Goal: Information Seeking & Learning: Find specific page/section

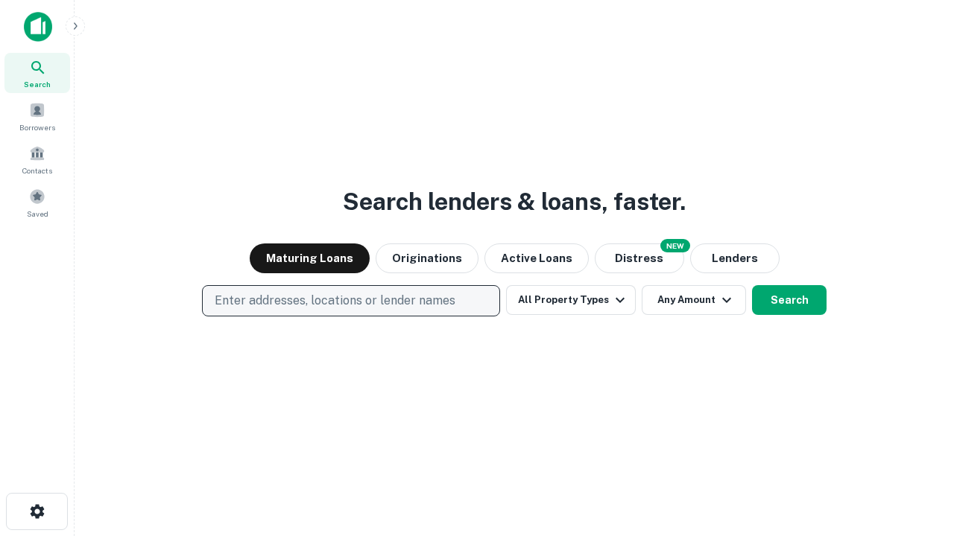
click at [350, 301] on p "Enter addresses, locations or lender names" at bounding box center [335, 301] width 241 height 18
type input "**********"
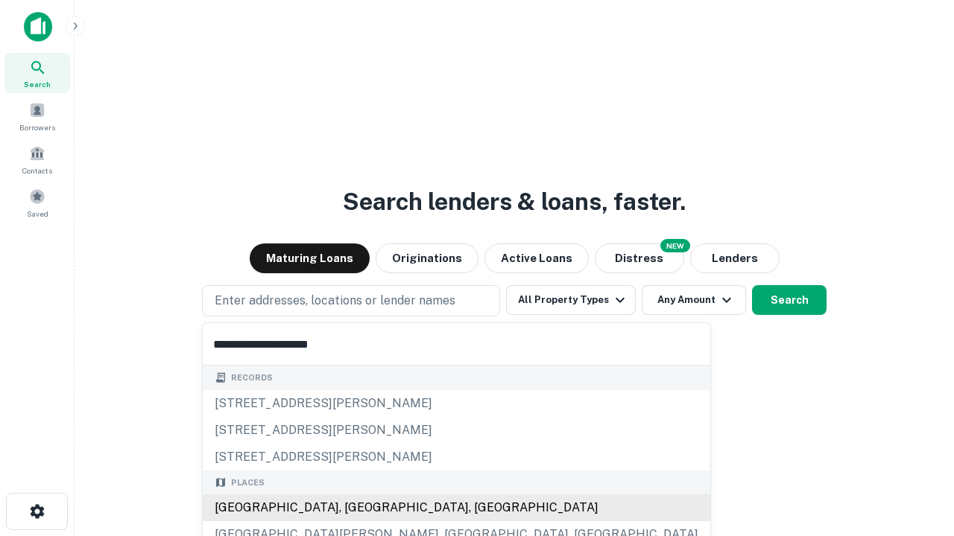
click at [356, 508] on div "[GEOGRAPHIC_DATA], [GEOGRAPHIC_DATA], [GEOGRAPHIC_DATA]" at bounding box center [456, 508] width 507 height 27
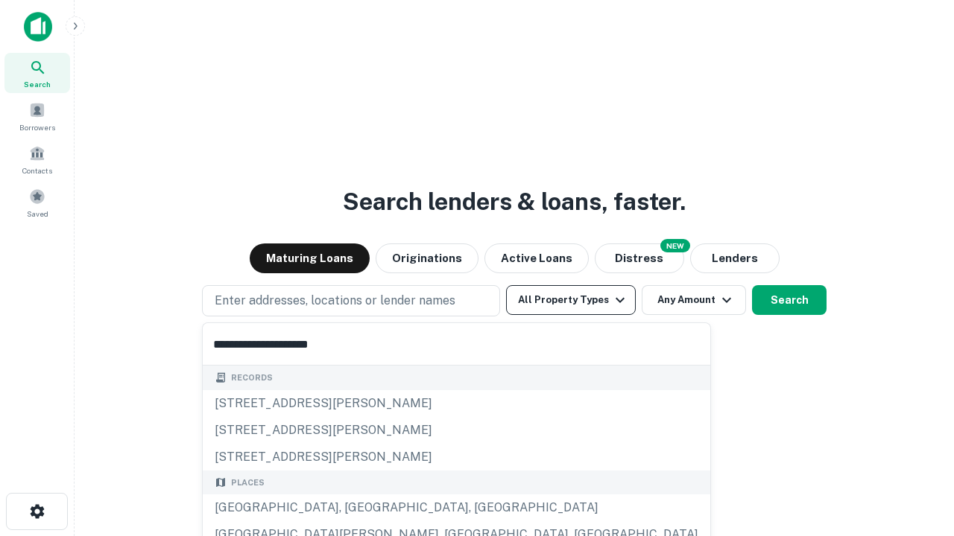
click at [571, 300] on button "All Property Types" at bounding box center [571, 300] width 130 height 30
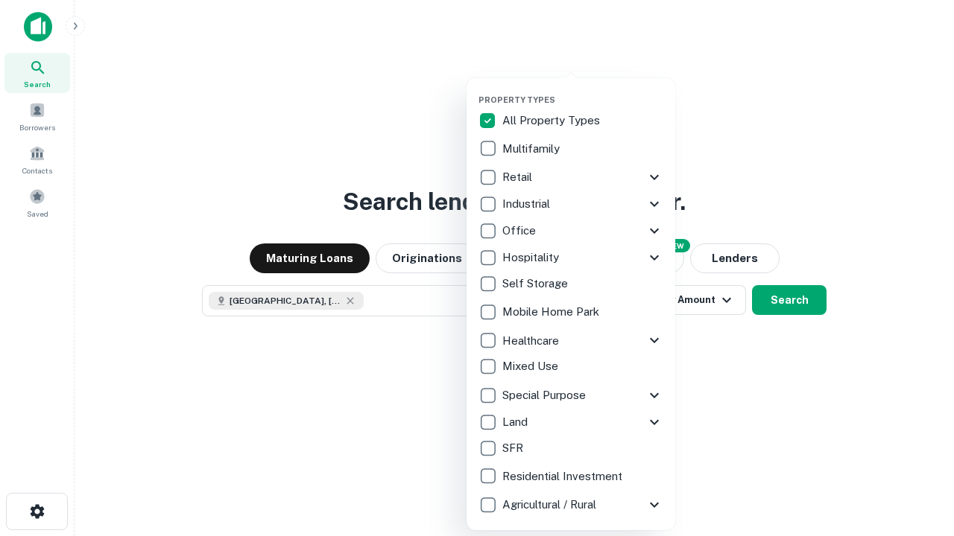
click at [583, 90] on button "button" at bounding box center [582, 90] width 209 height 1
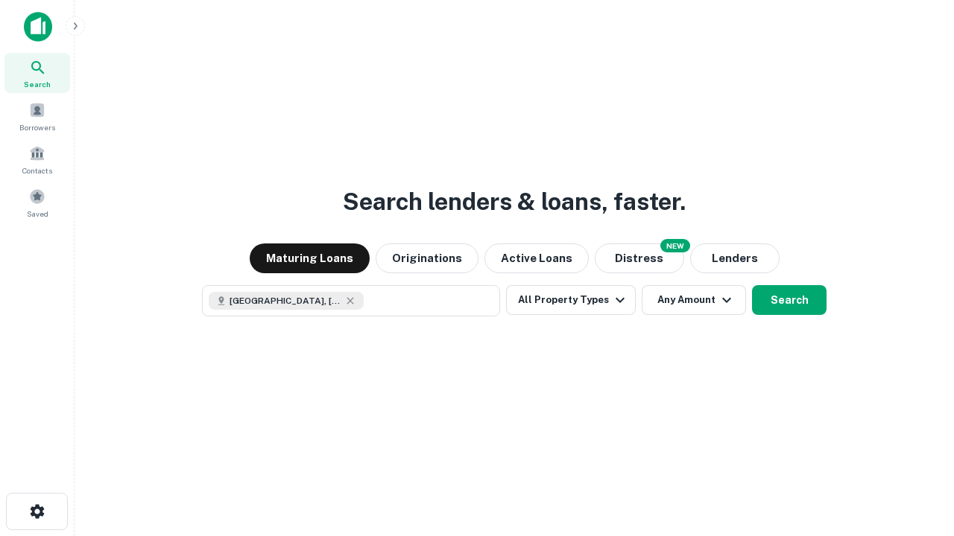
scroll to position [24, 0]
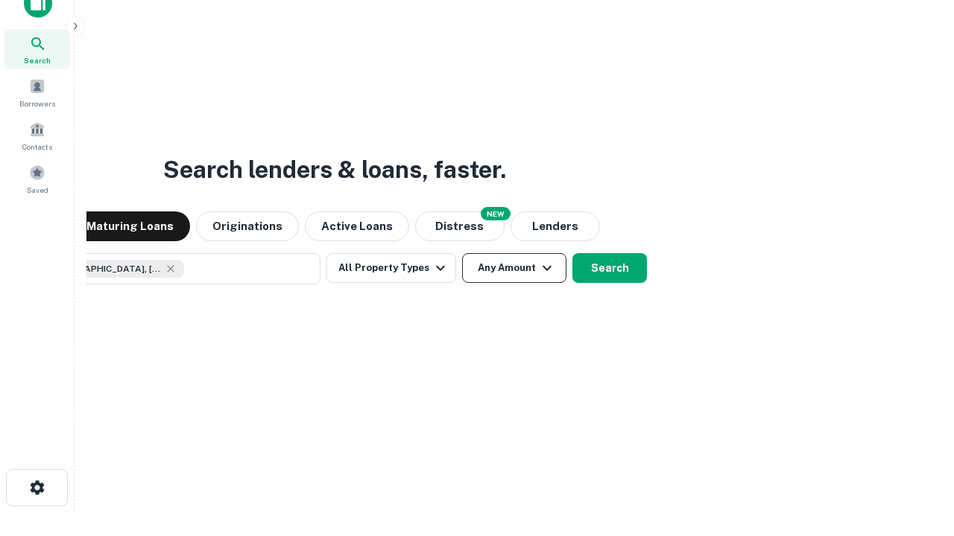
click at [462, 253] on button "Any Amount" at bounding box center [514, 268] width 104 height 30
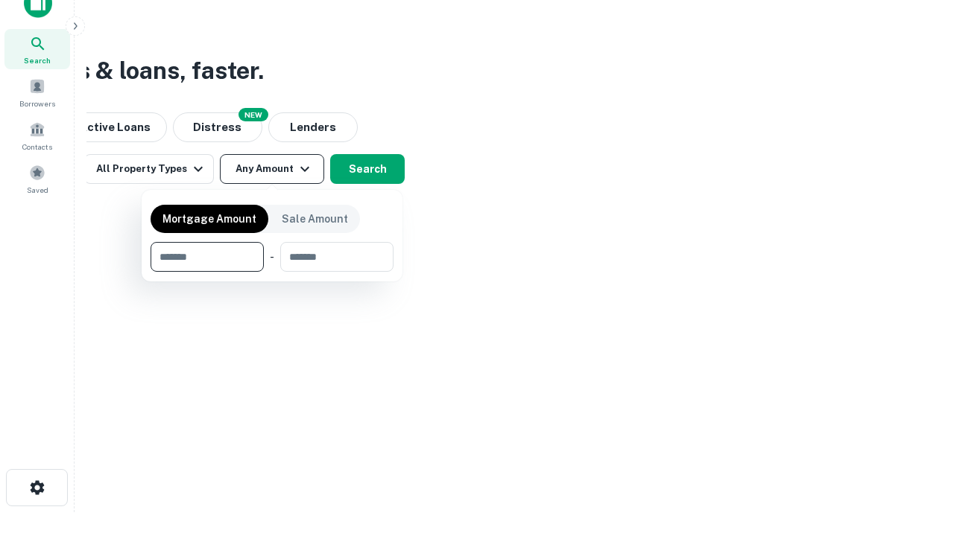
type input "*******"
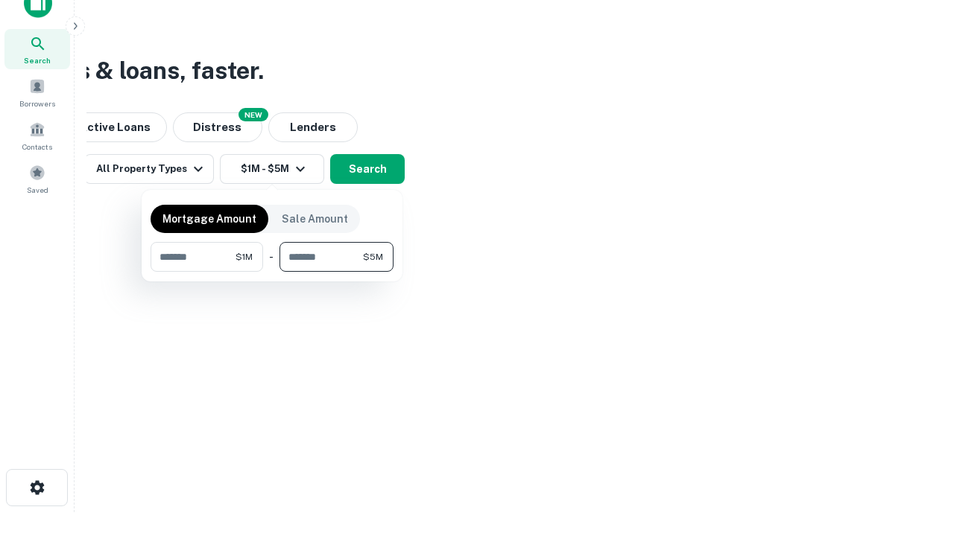
type input "*******"
click at [272, 272] on button "button" at bounding box center [272, 272] width 243 height 1
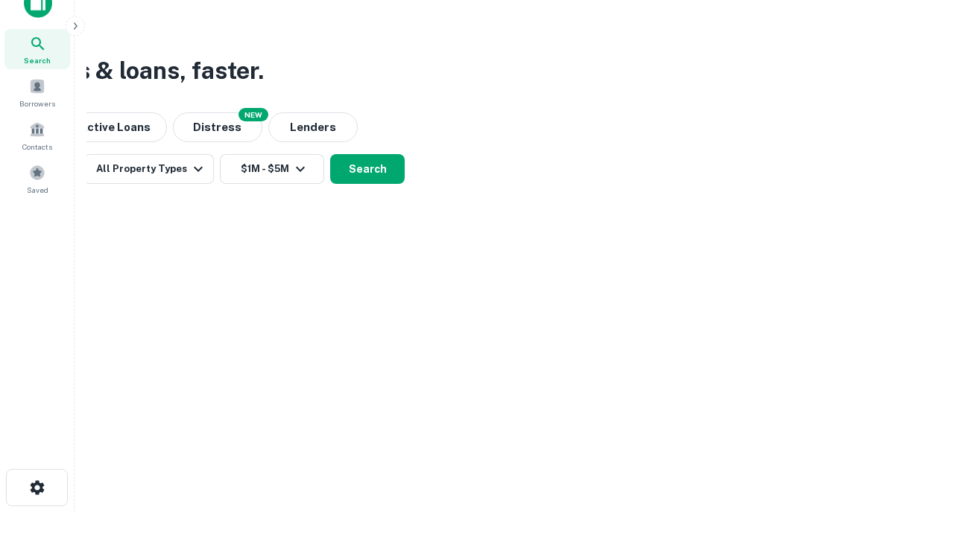
scroll to position [24, 0]
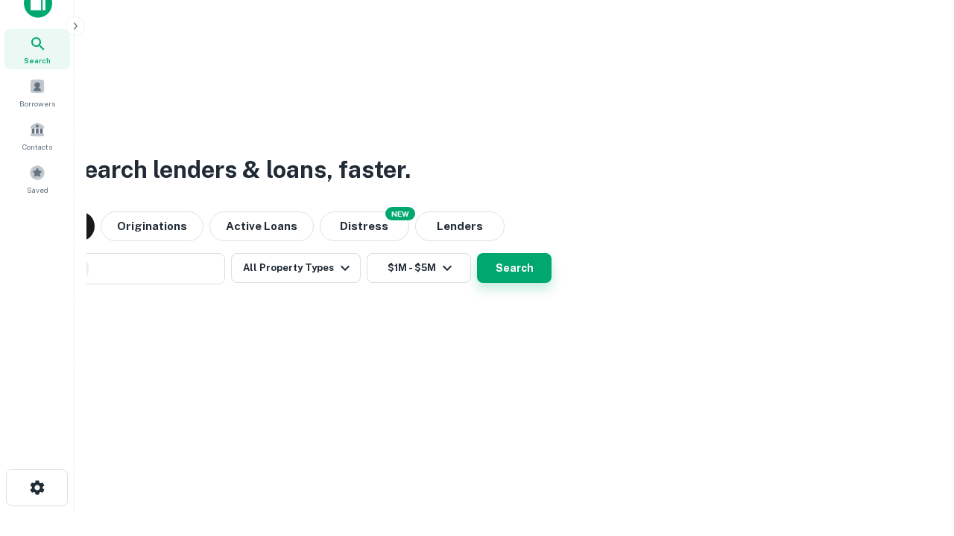
click at [477, 253] on button "Search" at bounding box center [514, 268] width 75 height 30
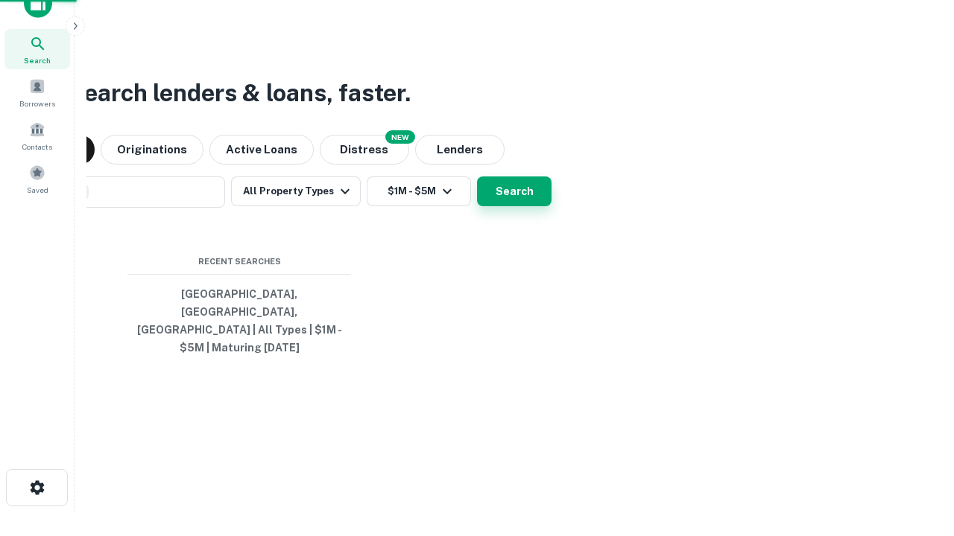
scroll to position [48, 422]
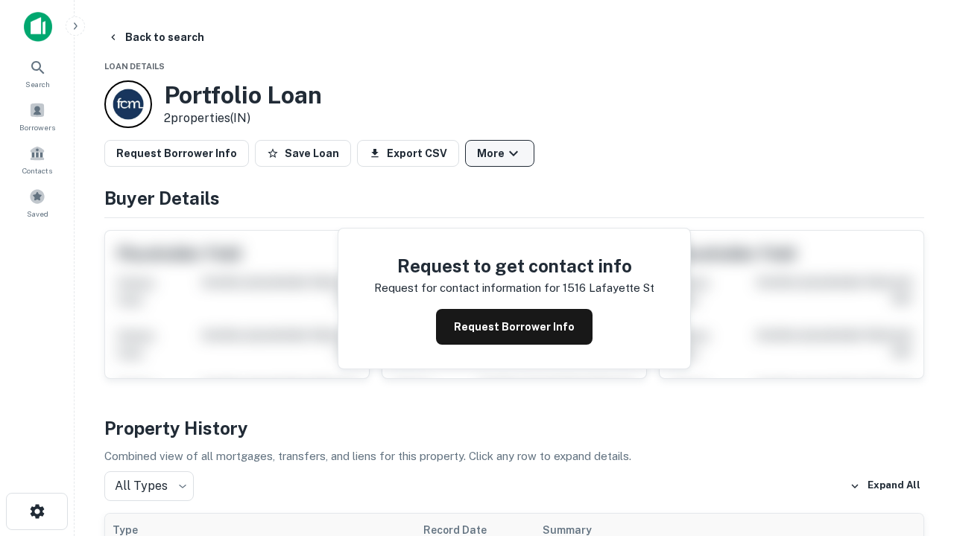
click at [499, 153] on button "More" at bounding box center [499, 153] width 69 height 27
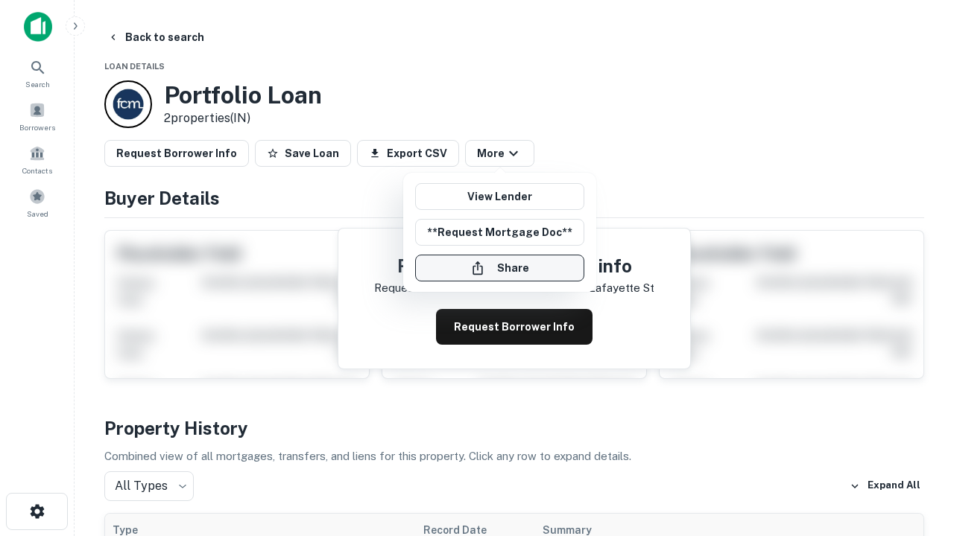
click at [499, 268] on button "Share" at bounding box center [499, 268] width 169 height 27
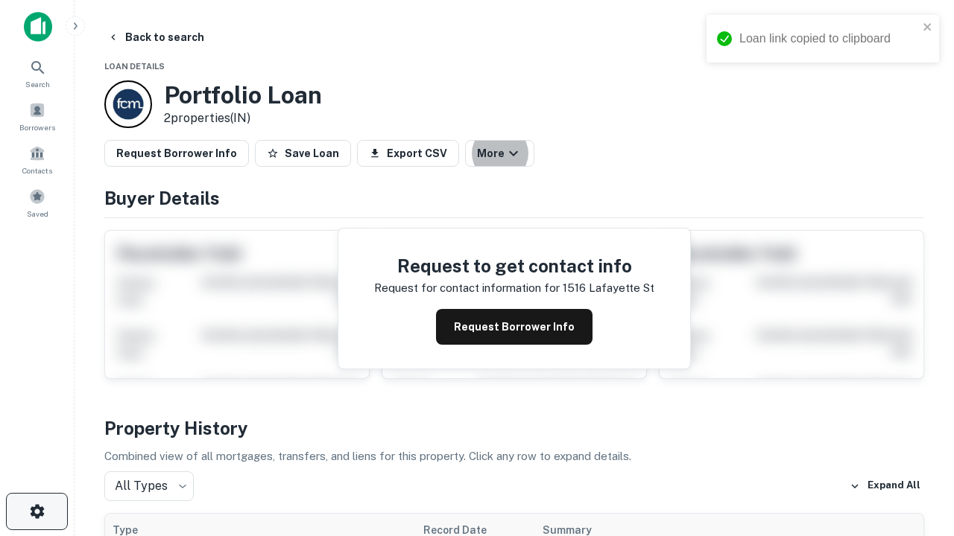
click at [37, 512] on icon "button" at bounding box center [37, 512] width 18 height 18
